Goal: Check status

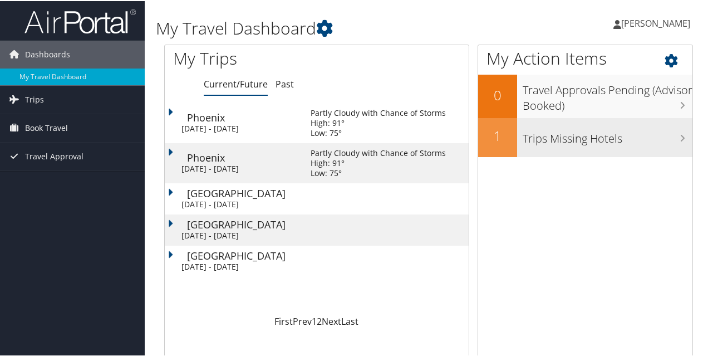
click at [573, 136] on h3 "Trips Missing Hotels" at bounding box center [608, 134] width 170 height 21
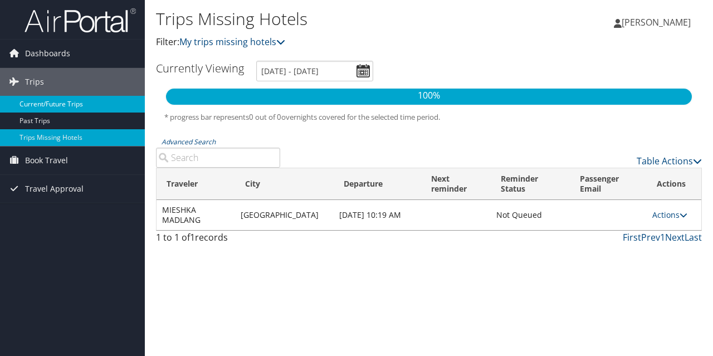
click at [40, 104] on link "Current/Future Trips" at bounding box center [72, 104] width 145 height 17
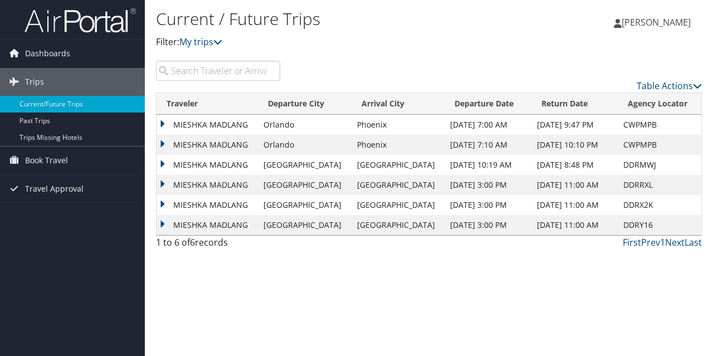
click at [163, 145] on td "MIESHKA MADLANG" at bounding box center [206, 145] width 101 height 20
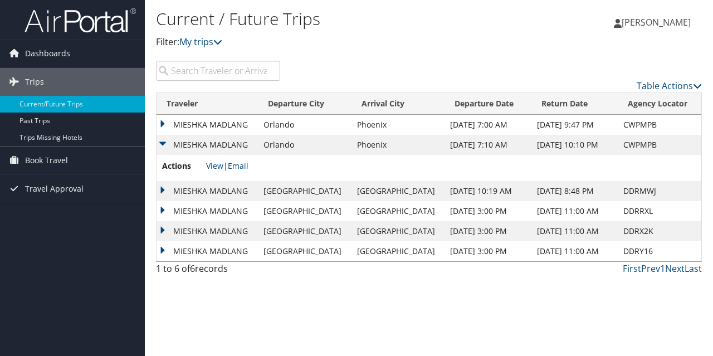
click at [161, 121] on td "MIESHKA MADLANG" at bounding box center [206, 125] width 101 height 20
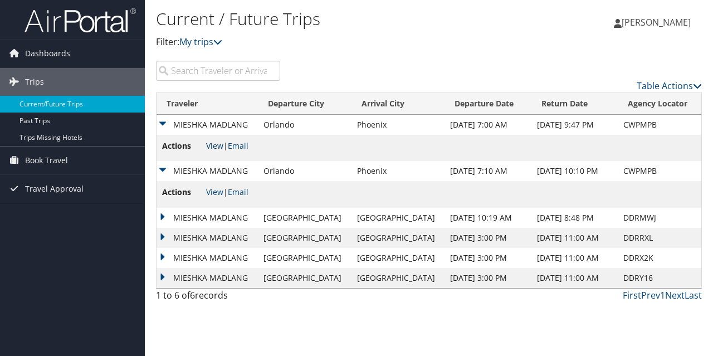
click at [216, 147] on link "View" at bounding box center [214, 145] width 17 height 11
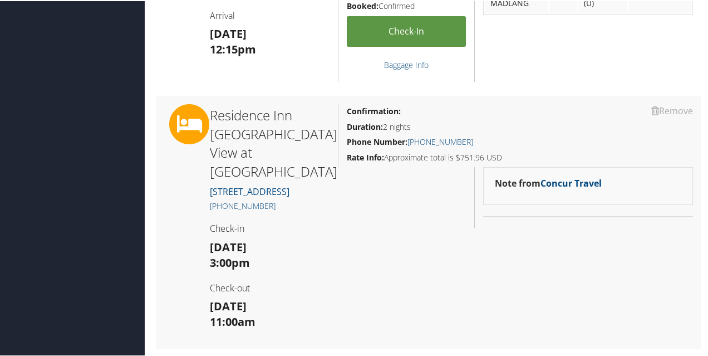
scroll to position [862, 0]
